Goal: Transaction & Acquisition: Purchase product/service

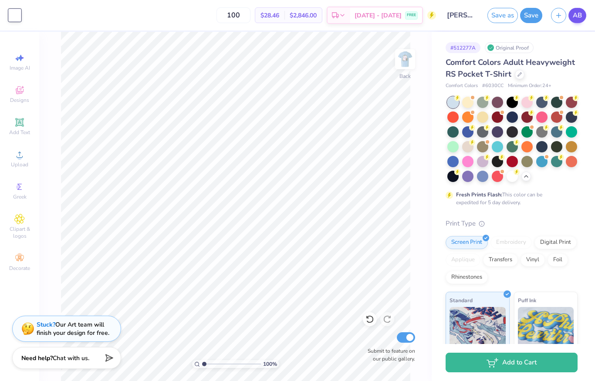
click at [574, 15] on span "AB" at bounding box center [577, 15] width 9 height 10
click at [579, 18] on span "AB" at bounding box center [577, 15] width 9 height 10
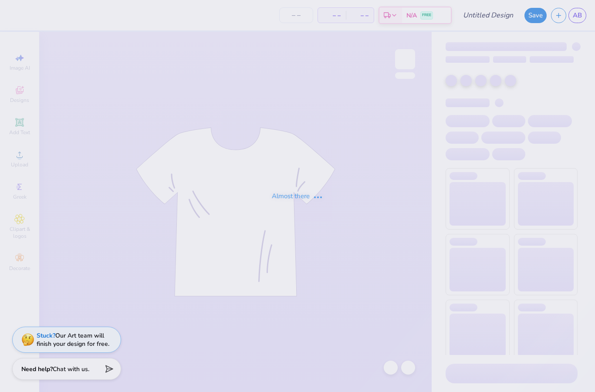
type input "[PERSON_NAME] : [PERSON_NAME][GEOGRAPHIC_DATA]"
type input "24"
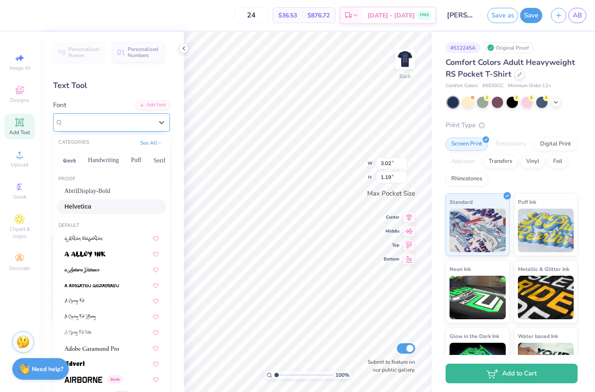
click at [118, 121] on div "Helvetica" at bounding box center [107, 122] width 91 height 14
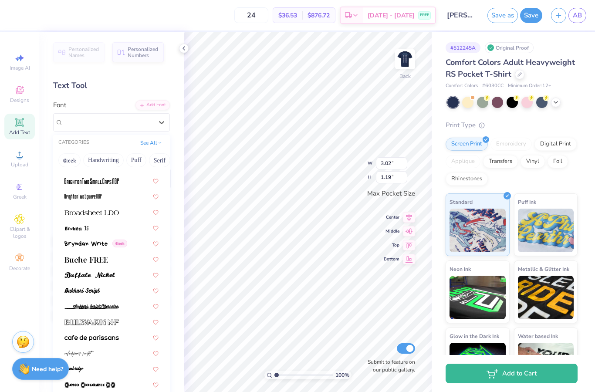
scroll to position [799, 0]
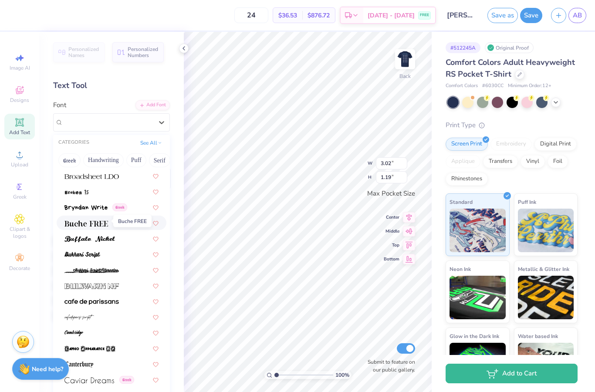
click at [98, 218] on span at bounding box center [86, 222] width 44 height 9
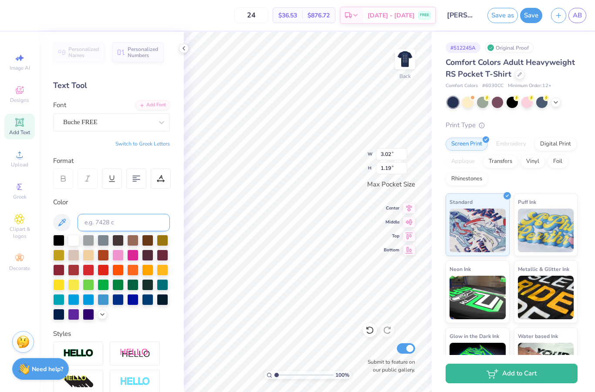
type input "3.05"
type input "1.11"
type input "2.70"
type input "0.98"
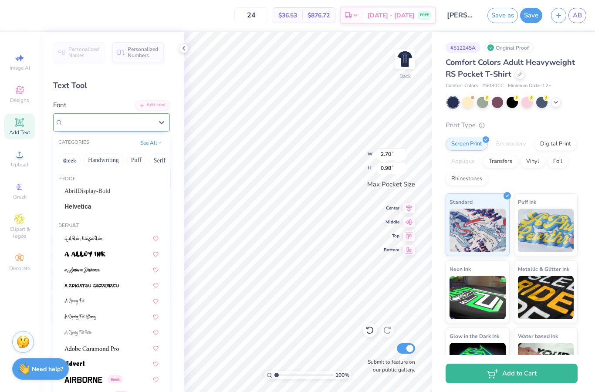
click at [116, 124] on div "Buche FREE" at bounding box center [107, 122] width 91 height 14
click at [104, 189] on span "AbrilDisplay-Bold" at bounding box center [87, 190] width 46 height 9
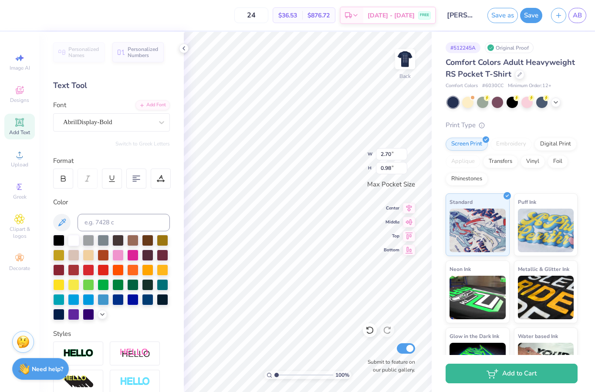
type input "2.59"
type input "1.02"
click at [187, 47] on div at bounding box center [184, 49] width 10 height 10
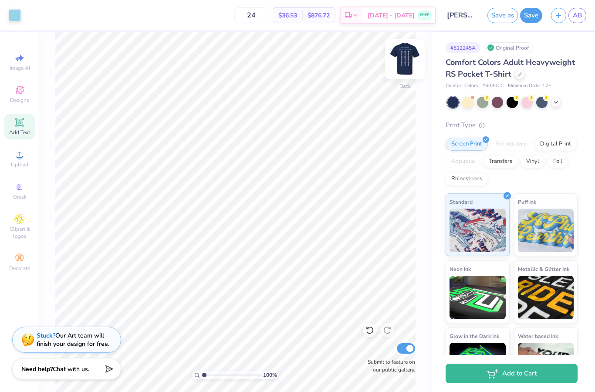
click at [399, 62] on img at bounding box center [405, 59] width 35 height 35
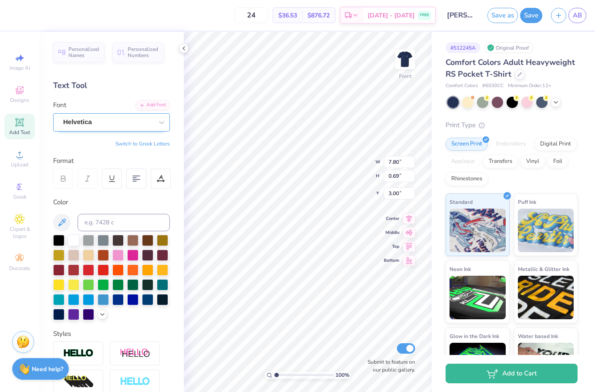
click at [135, 124] on div "Helvetica" at bounding box center [107, 122] width 91 height 14
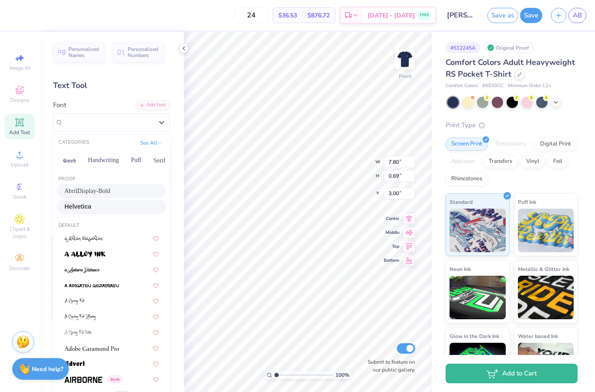
click at [109, 188] on span "AbrilDisplay-Bold" at bounding box center [87, 190] width 46 height 9
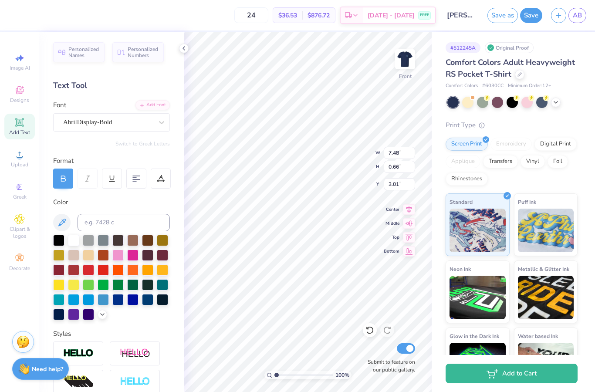
type input "7.48"
type input "0.66"
type input "3.01"
click at [182, 50] on icon at bounding box center [183, 48] width 7 height 7
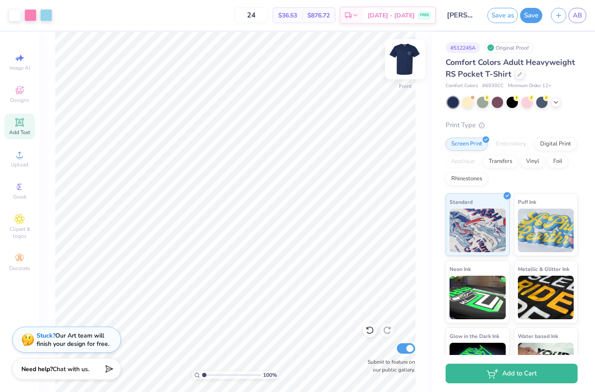
click at [411, 55] on img at bounding box center [405, 59] width 35 height 35
click at [532, 17] on button "Save" at bounding box center [531, 15] width 22 height 15
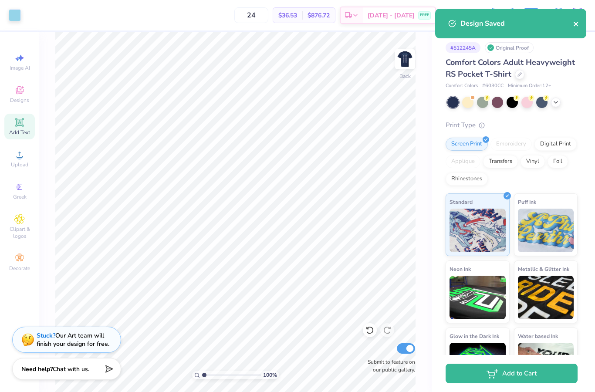
click at [576, 23] on icon "close" at bounding box center [576, 23] width 6 height 7
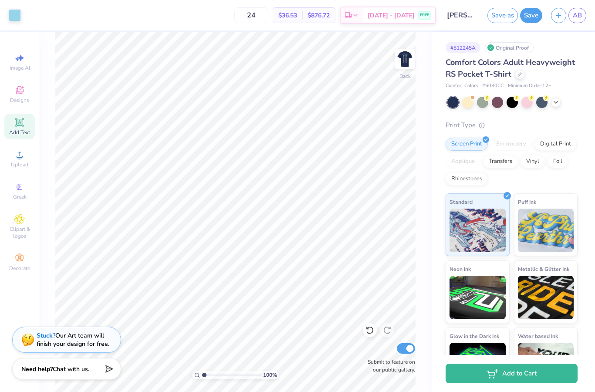
click at [577, 14] on div "Design Saved" at bounding box center [510, 27] width 155 height 40
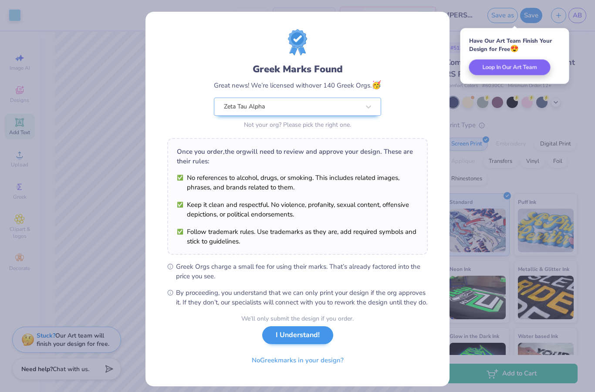
click at [319, 344] on button "I Understand!" at bounding box center [297, 335] width 71 height 18
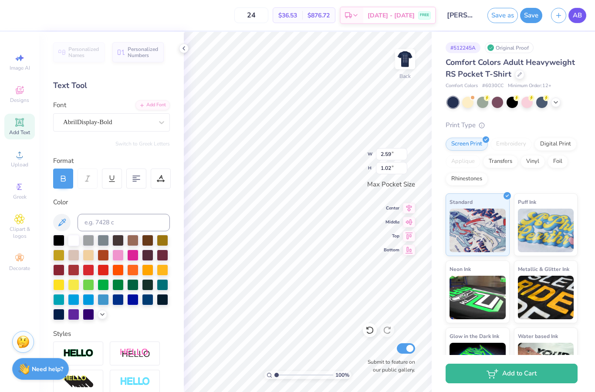
click at [576, 17] on span "AB" at bounding box center [577, 15] width 9 height 10
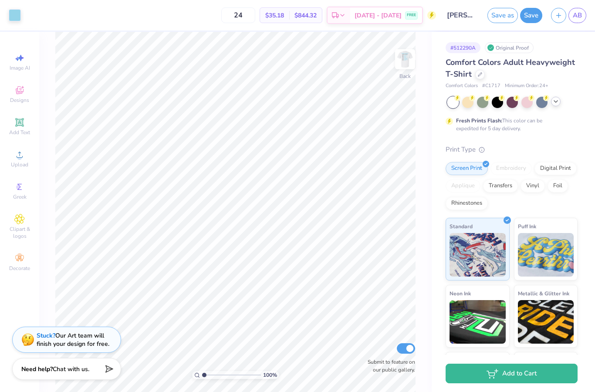
click at [555, 104] on icon at bounding box center [555, 101] width 7 height 7
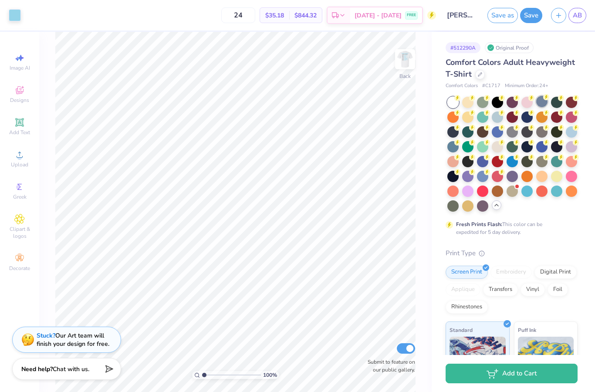
click at [539, 103] on div at bounding box center [541, 101] width 11 height 11
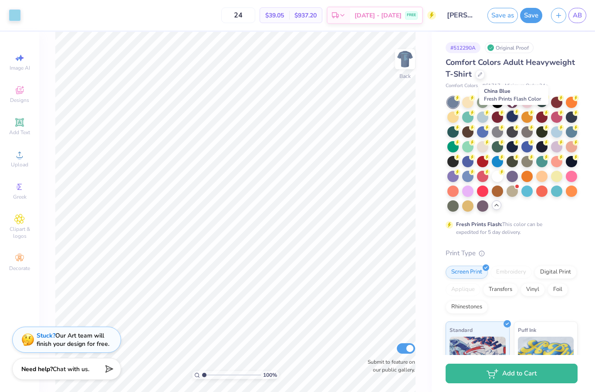
click at [515, 118] on div at bounding box center [512, 116] width 11 height 11
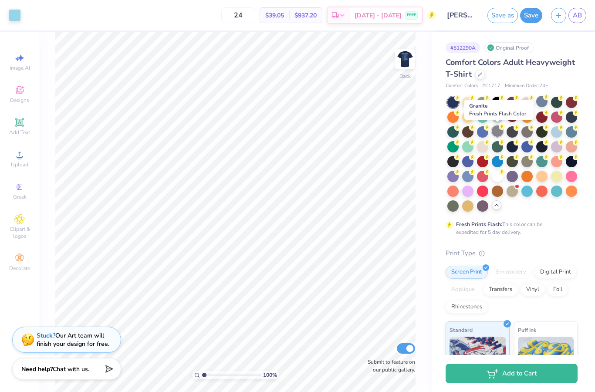
click at [499, 129] on div at bounding box center [497, 130] width 11 height 11
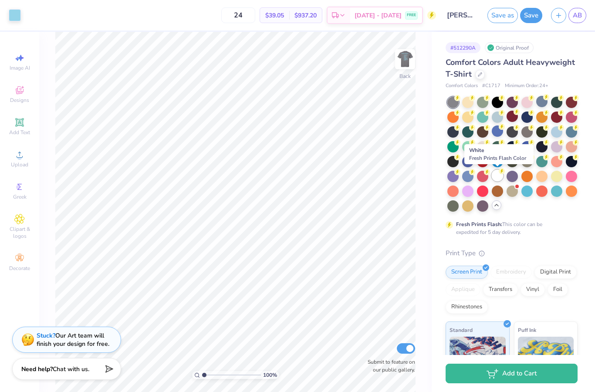
click at [500, 177] on div at bounding box center [497, 175] width 11 height 11
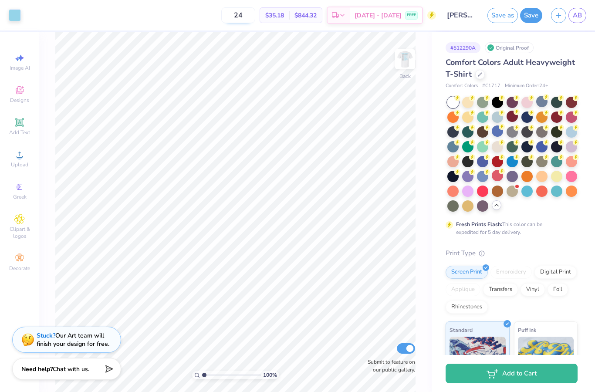
click at [255, 15] on input "24" at bounding box center [238, 15] width 34 height 16
type input "2"
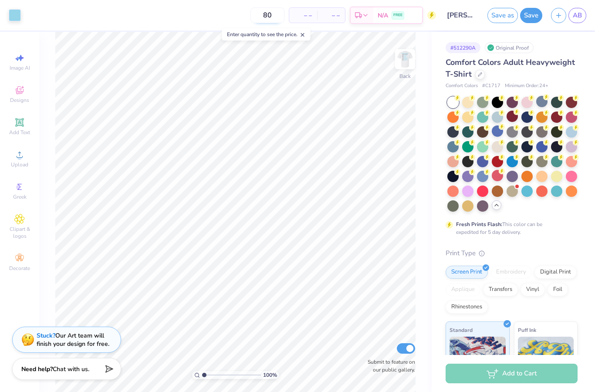
type input "80"
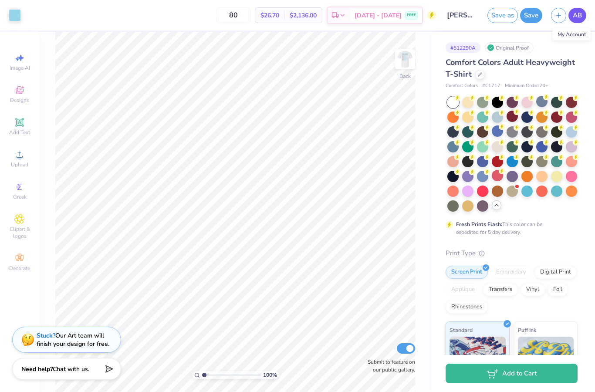
click at [575, 14] on span "AB" at bounding box center [577, 15] width 9 height 10
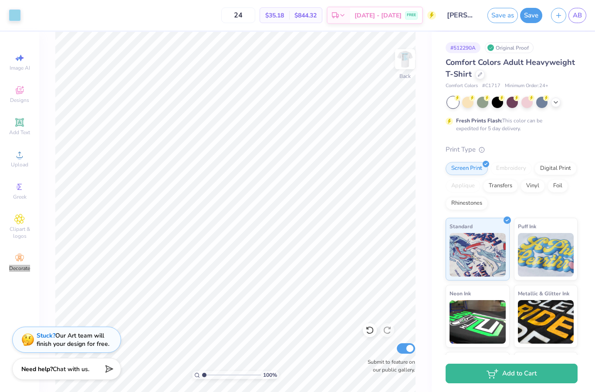
click at [90, 18] on div "24 $35.18 Per Item $844.32 Total Est. Delivery [DATE] - [DATE] FREE" at bounding box center [230, 15] width 411 height 30
click at [405, 65] on img at bounding box center [405, 59] width 35 height 35
click at [576, 10] on span "AB" at bounding box center [577, 15] width 9 height 10
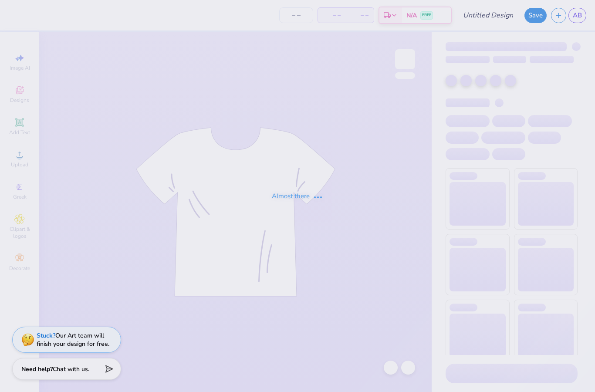
type input "[PERSON_NAME] : [PERSON_NAME][GEOGRAPHIC_DATA]"
type input "24"
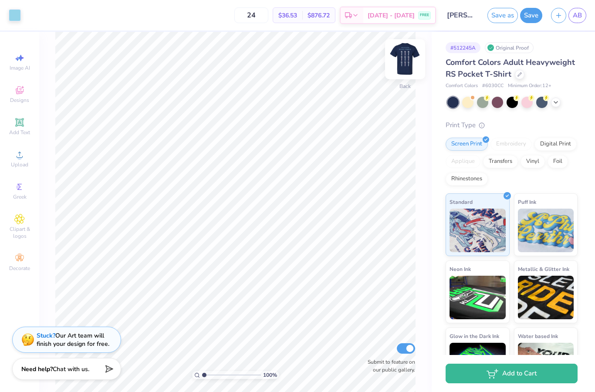
click at [403, 60] on img at bounding box center [405, 59] width 35 height 35
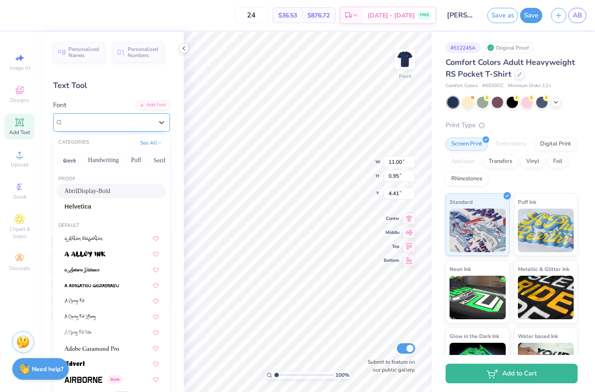
click at [139, 123] on div "AbrilDisplay-Bold" at bounding box center [107, 122] width 91 height 14
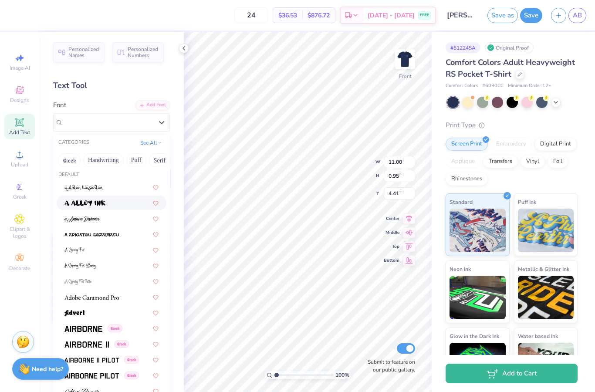
scroll to position [52, 0]
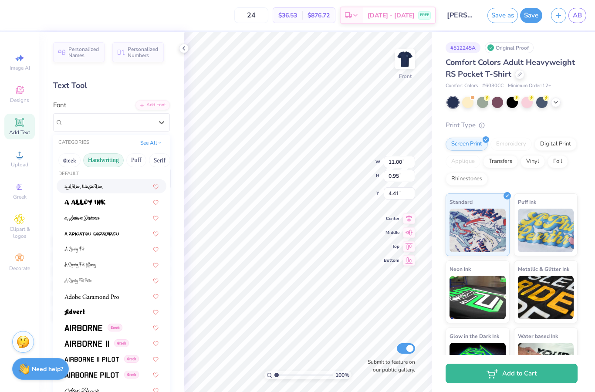
click at [107, 157] on button "Handwriting" at bounding box center [103, 160] width 41 height 14
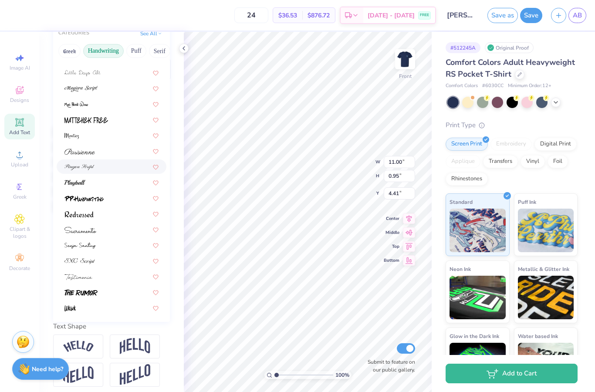
scroll to position [110, 0]
click at [94, 246] on img at bounding box center [79, 245] width 31 height 6
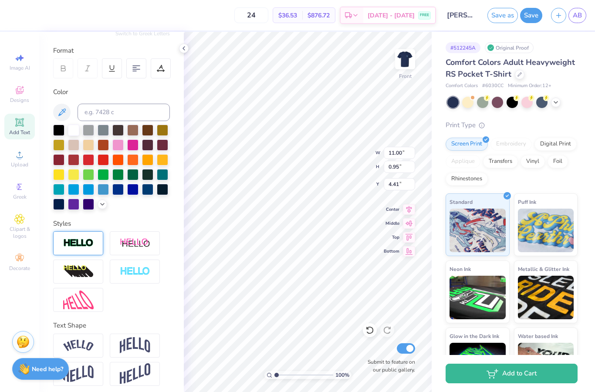
type input "9.97"
type input "1.30"
type input "4.23"
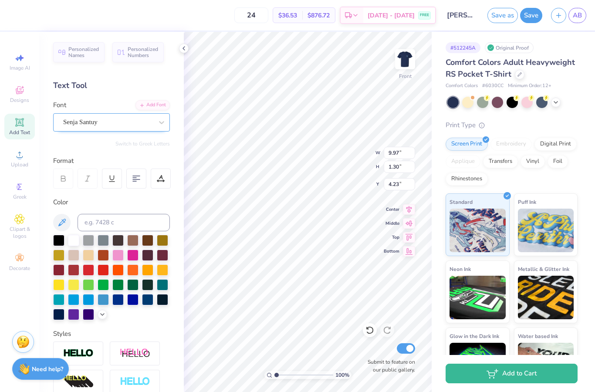
scroll to position [0, 0]
click at [91, 125] on span "Senja Santuy" at bounding box center [80, 122] width 34 height 10
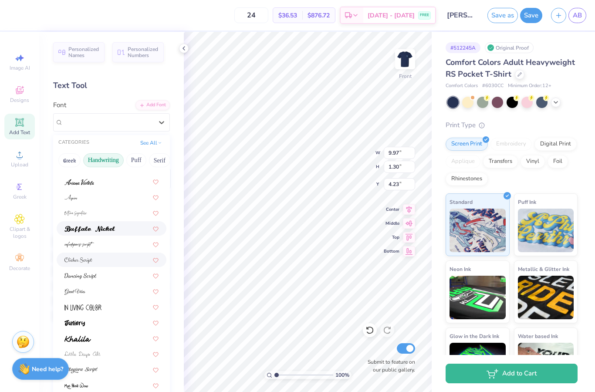
scroll to position [25, 0]
click at [88, 271] on span at bounding box center [80, 275] width 32 height 9
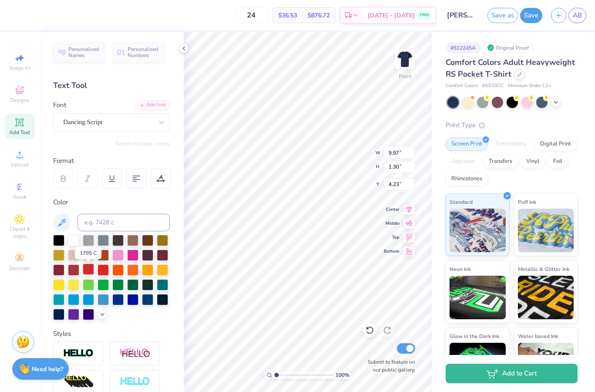
type input "10.48"
type input "1.22"
type input "4.28"
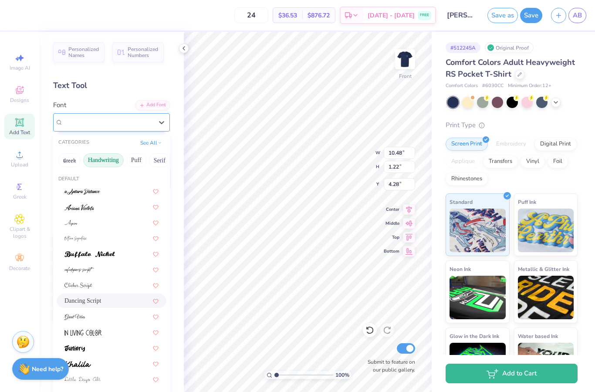
click at [96, 121] on span "Dancing Script" at bounding box center [82, 122] width 39 height 10
click at [119, 158] on button "Calligraphy" at bounding box center [110, 160] width 38 height 14
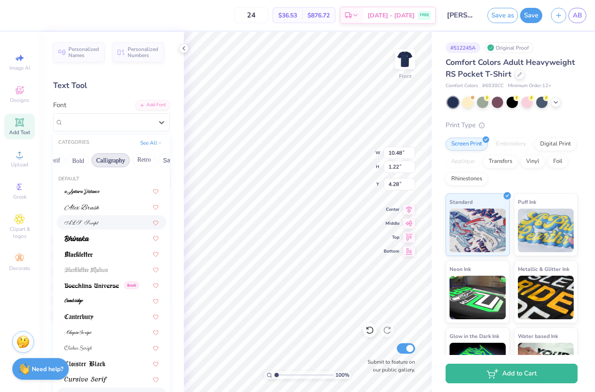
scroll to position [58, 0]
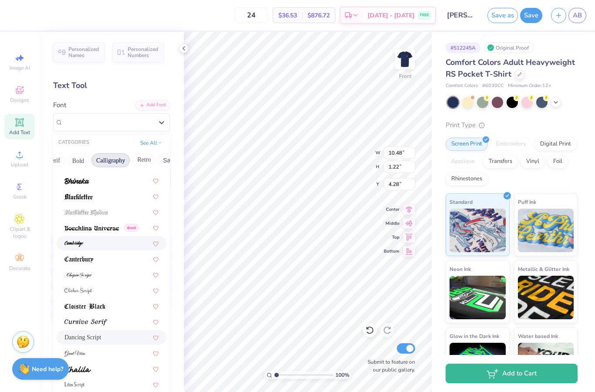
click at [99, 243] on div at bounding box center [111, 243] width 94 height 9
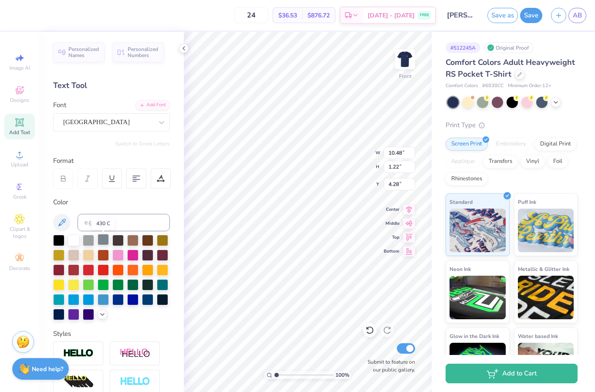
type input "10.37"
type input "1.30"
type input "4.24"
click at [127, 129] on div "Cambridge" at bounding box center [107, 122] width 91 height 14
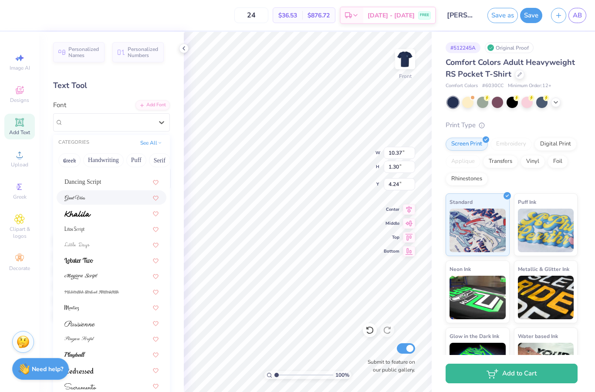
scroll to position [71, 0]
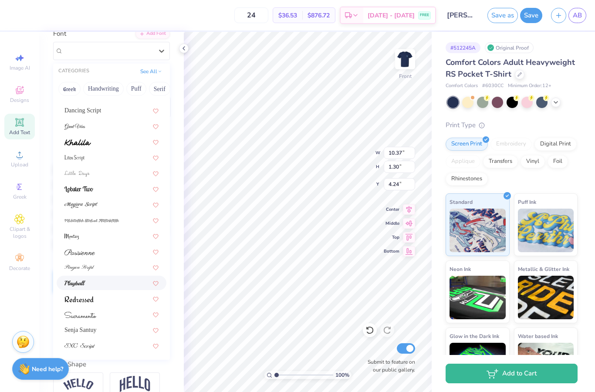
click at [85, 281] on img at bounding box center [74, 284] width 21 height 6
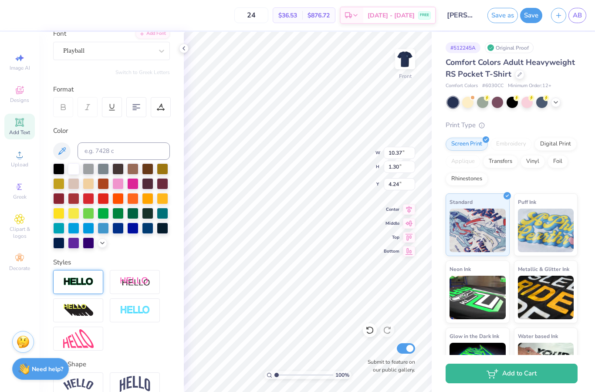
type input "11.51"
type input "0.99"
type input "4.39"
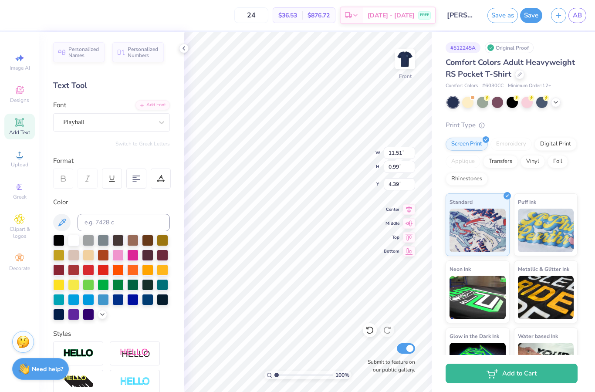
scroll to position [0, 0]
click at [143, 122] on div "Playball" at bounding box center [107, 122] width 91 height 14
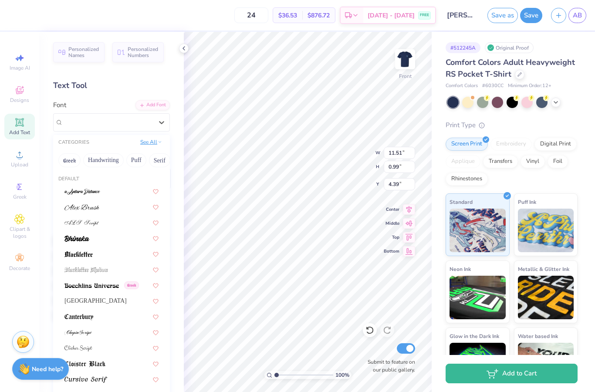
click at [152, 143] on button "See All" at bounding box center [151, 142] width 27 height 9
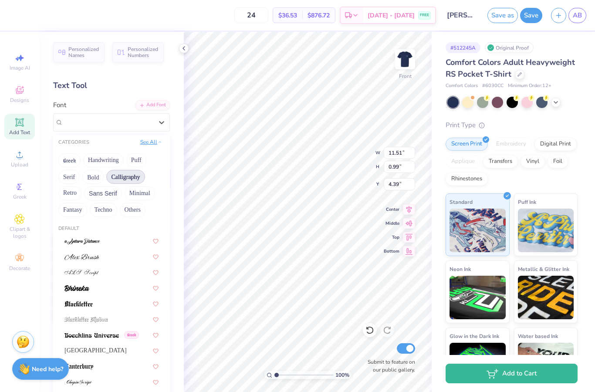
click at [151, 143] on button "See All" at bounding box center [151, 142] width 27 height 9
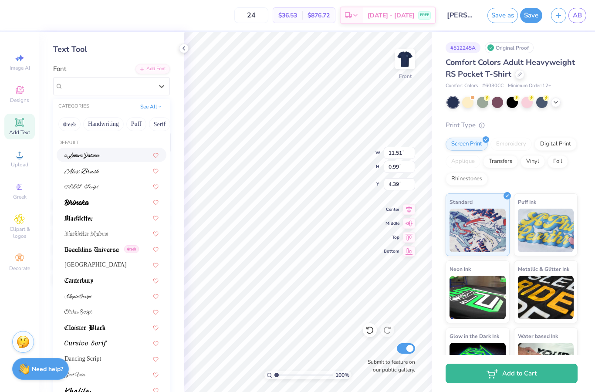
scroll to position [36, 0]
click at [71, 106] on div "CATEGORIES" at bounding box center [73, 106] width 31 height 7
click at [69, 122] on button "Greek" at bounding box center [69, 125] width 22 height 14
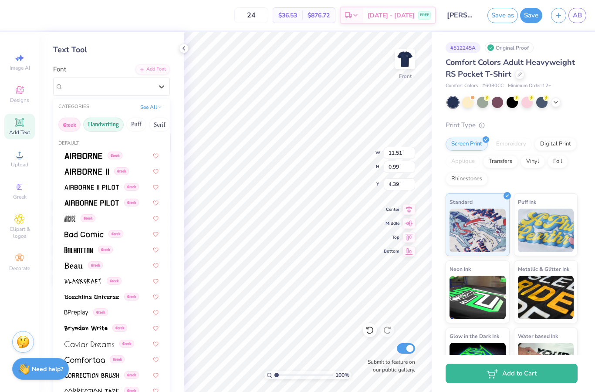
click at [113, 122] on button "Handwriting" at bounding box center [103, 125] width 41 height 14
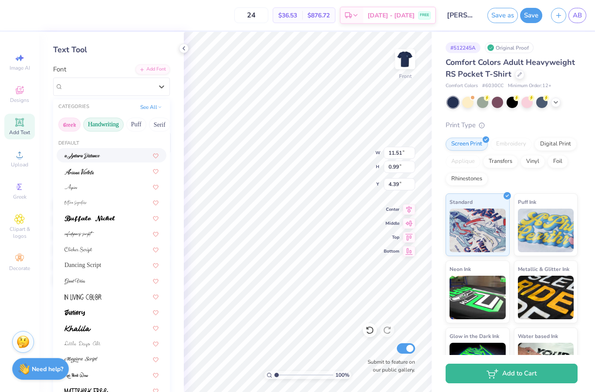
click at [76, 123] on button "Greek" at bounding box center [69, 125] width 22 height 14
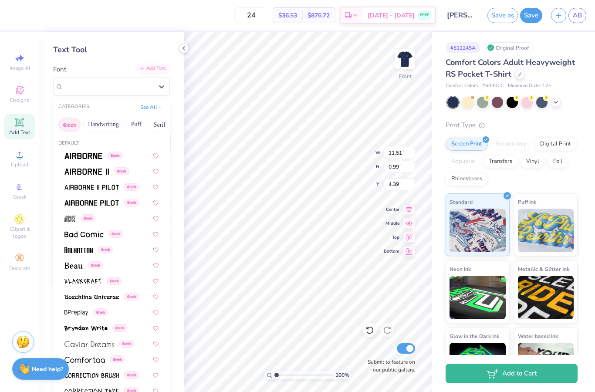
scroll to position [0, 0]
click at [157, 105] on button "See All" at bounding box center [151, 106] width 27 height 9
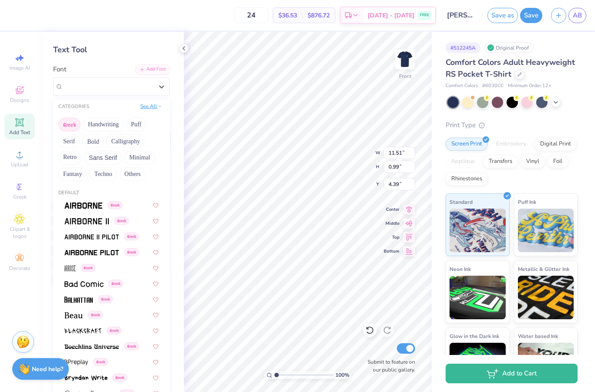
click at [156, 105] on button "See All" at bounding box center [151, 106] width 27 height 9
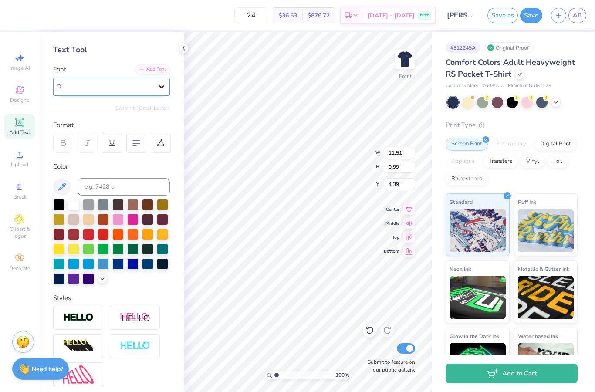
click at [161, 86] on icon at bounding box center [161, 86] width 9 height 9
type input "11.51"
type input "0.99"
type input "4.39"
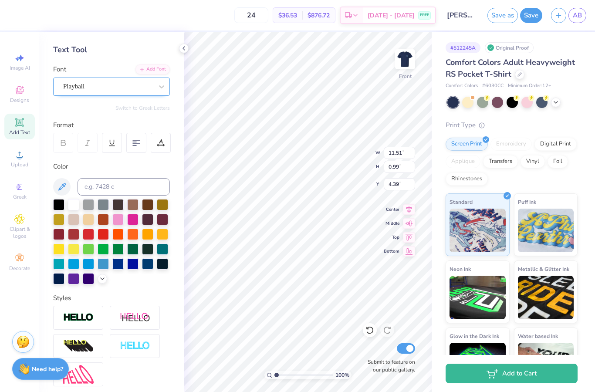
click at [123, 88] on div "Playball" at bounding box center [107, 87] width 91 height 14
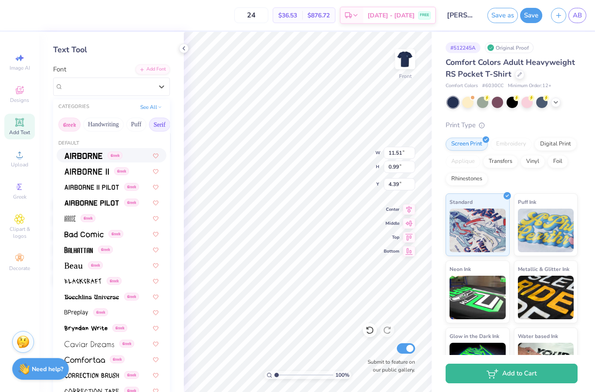
scroll to position [0, 44]
click at [141, 124] on button "Bold" at bounding box center [139, 125] width 21 height 14
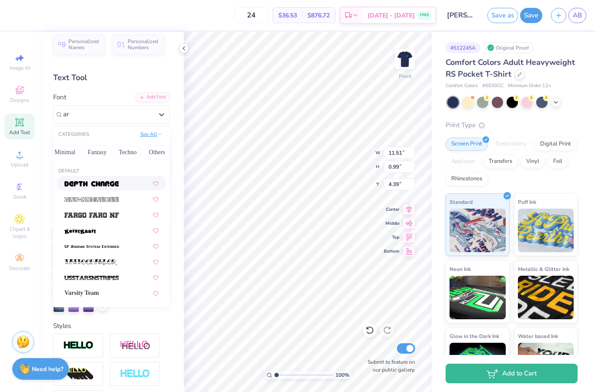
scroll to position [0, 0]
click at [145, 137] on button "See All" at bounding box center [151, 134] width 27 height 9
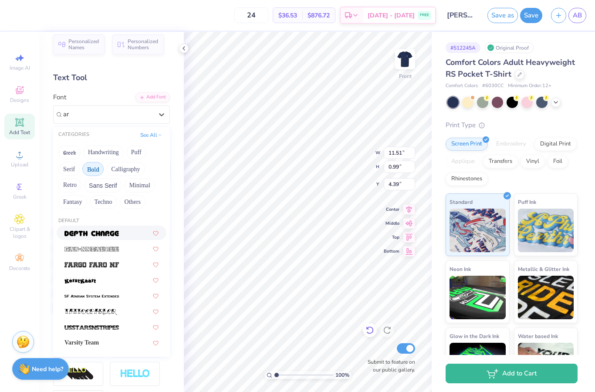
type input "ar"
click at [369, 329] on icon at bounding box center [369, 330] width 9 height 9
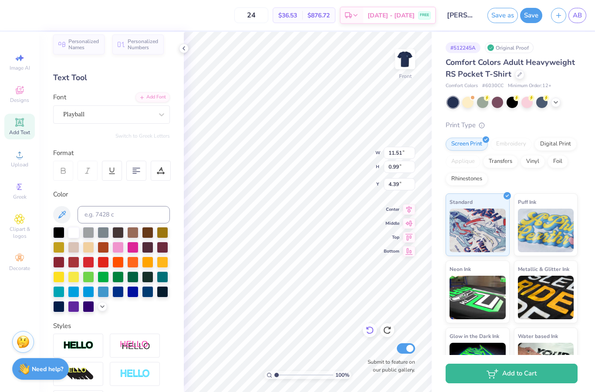
type input "10.37"
type input "1.30"
type input "4.24"
click at [369, 329] on icon at bounding box center [369, 330] width 9 height 9
type input "10.48"
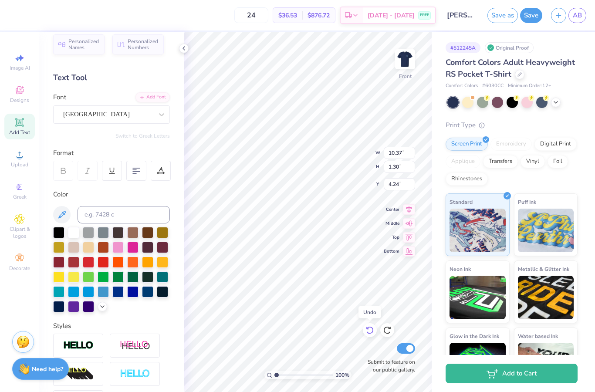
type input "1.22"
type input "4.28"
click at [369, 329] on icon at bounding box center [369, 330] width 9 height 9
type input "9.97"
type input "1.30"
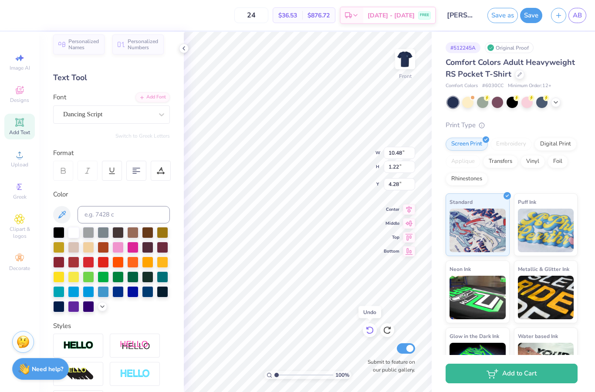
type input "4.23"
click at [369, 330] on icon at bounding box center [369, 330] width 9 height 9
click at [183, 50] on icon at bounding box center [183, 48] width 7 height 7
click at [182, 49] on div "Personalized Names Personalized Numbers Text Tool Add Font Font Senja Santuy Sw…" at bounding box center [111, 212] width 145 height 360
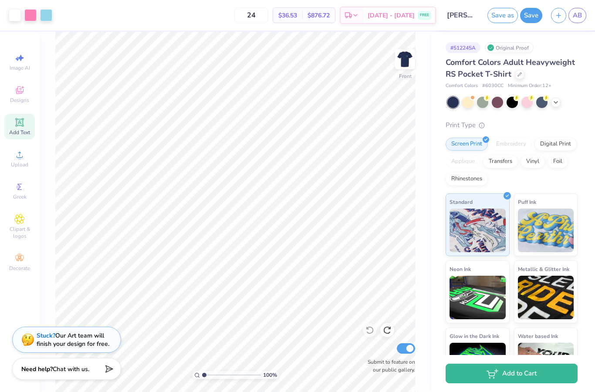
click at [153, 17] on div "24 $36.53 Per Item $876.72 Total Est. Delivery Sep 9 - 12 FREE" at bounding box center [246, 15] width 379 height 30
click at [29, 15] on div at bounding box center [30, 14] width 12 height 12
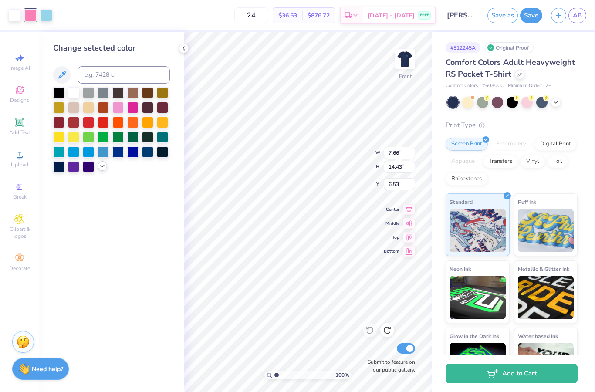
click at [105, 171] on div at bounding box center [103, 166] width 10 height 10
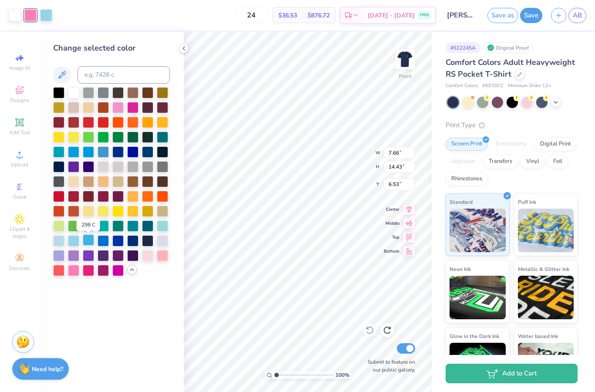
click at [88, 242] on div at bounding box center [88, 239] width 11 height 11
click at [76, 241] on div at bounding box center [73, 239] width 11 height 11
click at [89, 242] on div at bounding box center [88, 239] width 11 height 11
click at [104, 243] on div at bounding box center [103, 239] width 11 height 11
click at [124, 243] on div at bounding box center [117, 239] width 11 height 11
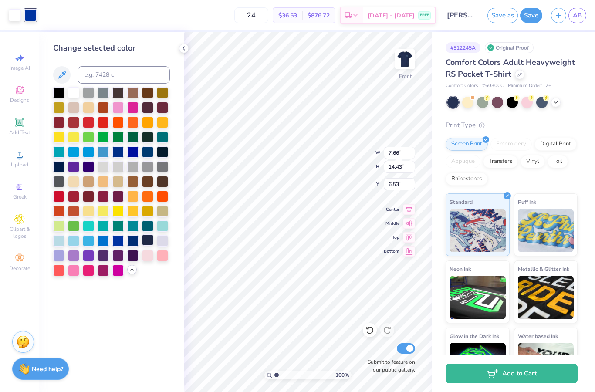
click at [143, 243] on div at bounding box center [147, 239] width 11 height 11
click at [367, 333] on icon at bounding box center [369, 331] width 7 height 8
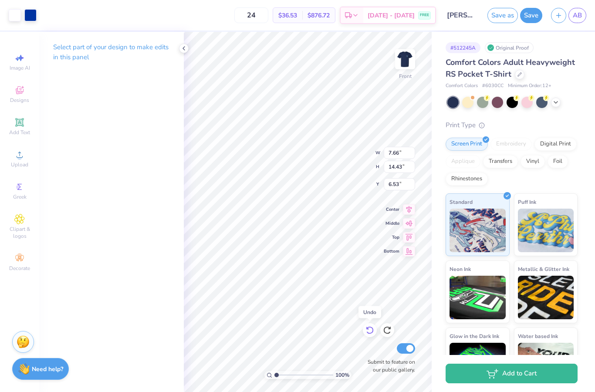
click at [369, 331] on icon at bounding box center [369, 330] width 9 height 9
click at [369, 330] on icon at bounding box center [369, 330] width 9 height 9
click at [370, 329] on icon at bounding box center [369, 330] width 9 height 9
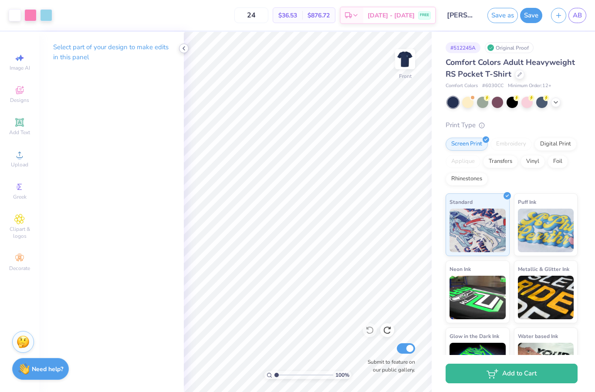
click at [183, 46] on icon at bounding box center [183, 48] width 7 height 7
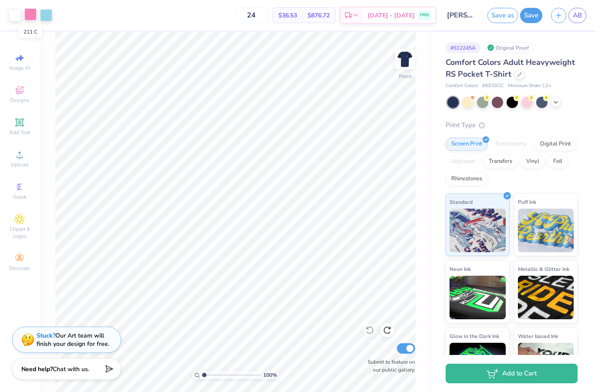
click at [35, 16] on div at bounding box center [30, 14] width 12 height 12
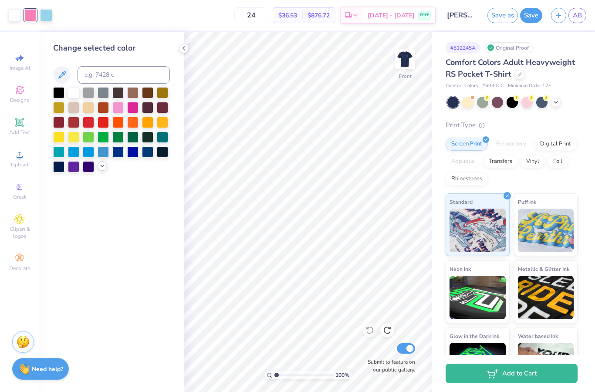
click at [103, 173] on div at bounding box center [111, 129] width 117 height 85
click at [103, 171] on div at bounding box center [103, 166] width 10 height 10
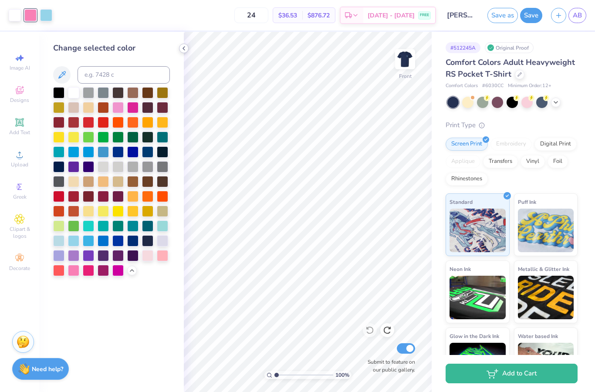
click at [184, 47] on icon at bounding box center [183, 48] width 7 height 7
